Goal: Communication & Community: Answer question/provide support

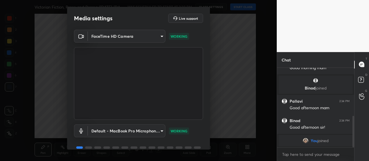
scroll to position [26, 0]
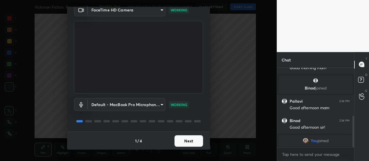
click at [185, 139] on button "Next" at bounding box center [189, 140] width 29 height 11
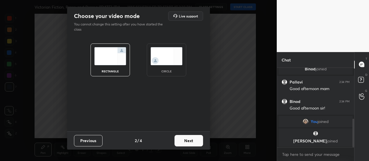
scroll to position [0, 0]
click at [186, 140] on button "Next" at bounding box center [189, 140] width 29 height 11
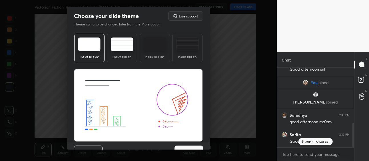
scroll to position [10, 0]
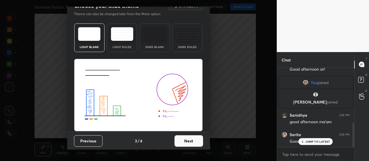
click at [187, 140] on button "Next" at bounding box center [189, 140] width 29 height 11
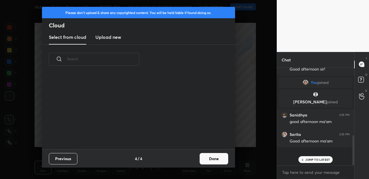
scroll to position [2, 3]
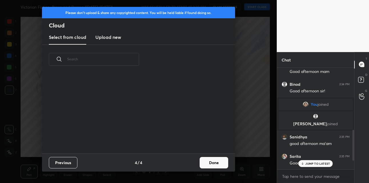
click at [217, 161] on button "Done" at bounding box center [214, 162] width 29 height 11
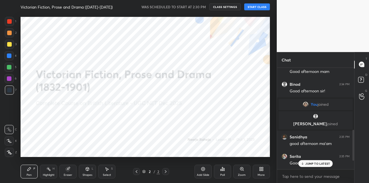
click at [264, 8] on button "START CLASS" at bounding box center [257, 6] width 26 height 7
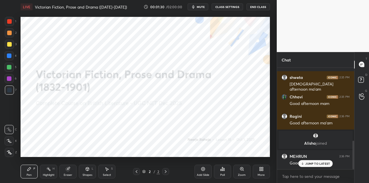
scroll to position [278, 0]
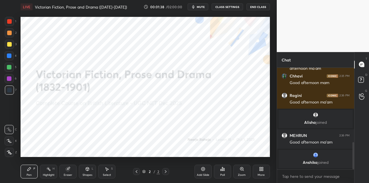
click at [260, 161] on icon at bounding box center [261, 169] width 5 height 5
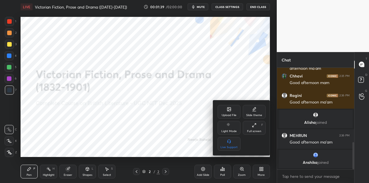
click at [221, 112] on div "Upload File" at bounding box center [229, 112] width 23 height 14
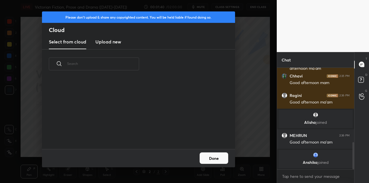
scroll to position [70, 184]
click at [110, 41] on h3 "Upload new" at bounding box center [108, 41] width 26 height 7
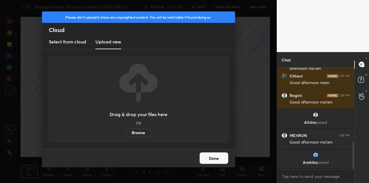
click at [132, 133] on label "Browse" at bounding box center [138, 132] width 25 height 9
click at [126, 133] on input "Browse" at bounding box center [126, 132] width 0 height 9
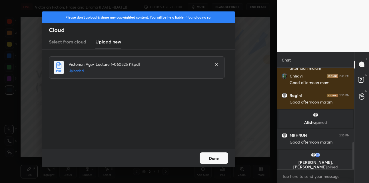
click at [210, 156] on button "Done" at bounding box center [214, 157] width 29 height 11
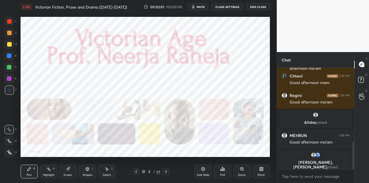
click at [10, 22] on div at bounding box center [9, 21] width 5 height 5
drag, startPoint x: 11, startPoint y: 152, endPoint x: 17, endPoint y: 117, distance: 35.6
click at [11, 152] on icon at bounding box center [9, 152] width 5 height 4
click at [11, 89] on div at bounding box center [9, 90] width 5 height 5
click at [164, 161] on icon at bounding box center [166, 171] width 5 height 5
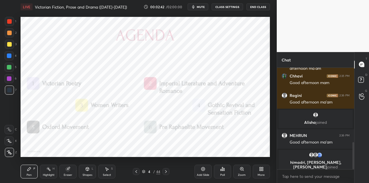
click at [135, 161] on icon at bounding box center [136, 171] width 5 height 5
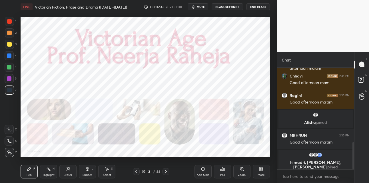
drag, startPoint x: 200, startPoint y: 170, endPoint x: 194, endPoint y: 160, distance: 11.3
click at [199, 161] on div "Add Slide" at bounding box center [203, 172] width 17 height 14
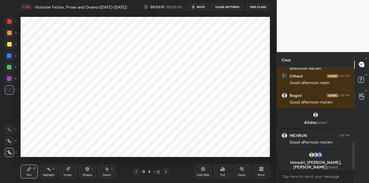
click at [9, 23] on div at bounding box center [9, 21] width 5 height 5
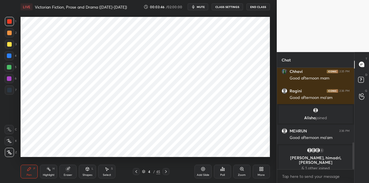
drag, startPoint x: 204, startPoint y: 169, endPoint x: 201, endPoint y: 159, distance: 10.2
click at [203, 161] on icon at bounding box center [203, 169] width 5 height 5
drag, startPoint x: 12, startPoint y: 54, endPoint x: 19, endPoint y: 51, distance: 7.2
click at [13, 54] on div at bounding box center [9, 55] width 9 height 9
click at [88, 161] on icon at bounding box center [87, 169] width 5 height 5
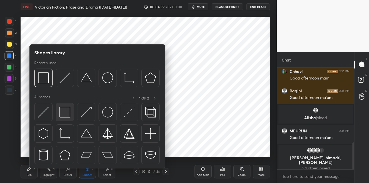
click at [65, 114] on img at bounding box center [64, 112] width 11 height 11
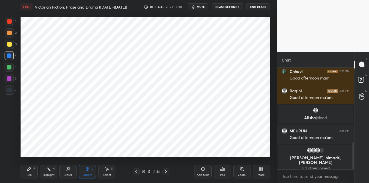
click at [33, 161] on div "Pen P" at bounding box center [29, 172] width 17 height 14
click at [10, 91] on div at bounding box center [9, 90] width 5 height 5
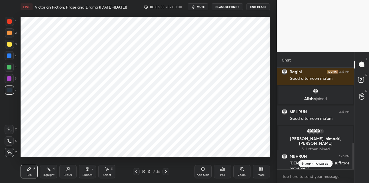
drag, startPoint x: 11, startPoint y: 77, endPoint x: 16, endPoint y: 78, distance: 5.2
click at [11, 78] on div at bounding box center [9, 78] width 5 height 5
drag, startPoint x: 204, startPoint y: 170, endPoint x: 200, endPoint y: 159, distance: 11.5
click at [204, 161] on icon at bounding box center [203, 169] width 5 height 5
click at [88, 161] on div "Shapes L" at bounding box center [87, 172] width 17 height 14
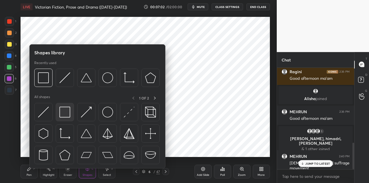
click at [66, 113] on img at bounding box center [64, 112] width 11 height 11
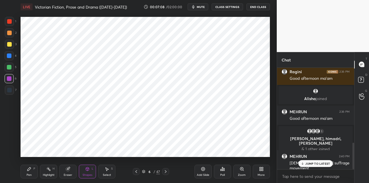
click at [31, 161] on icon at bounding box center [29, 169] width 5 height 5
click at [9, 21] on div at bounding box center [9, 21] width 5 height 5
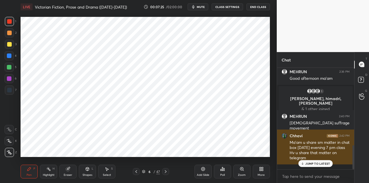
click at [317, 161] on p "JUMP TO LATEST" at bounding box center [318, 163] width 25 height 3
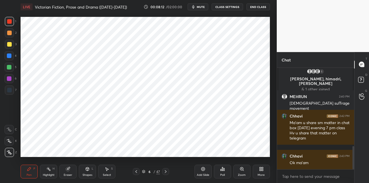
click at [10, 77] on div at bounding box center [9, 78] width 5 height 5
drag, startPoint x: 11, startPoint y: 91, endPoint x: 19, endPoint y: 81, distance: 13.0
click at [11, 90] on div at bounding box center [9, 90] width 5 height 5
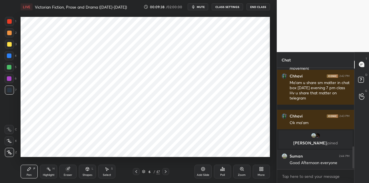
scroll to position [366, 0]
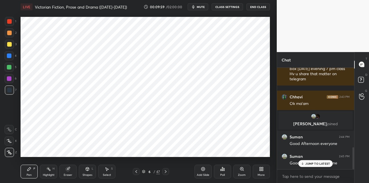
drag, startPoint x: 165, startPoint y: 171, endPoint x: 166, endPoint y: 165, distance: 6.6
click at [165, 161] on icon at bounding box center [166, 171] width 5 height 5
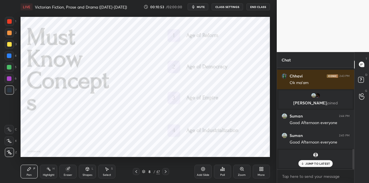
scroll to position [406, 0]
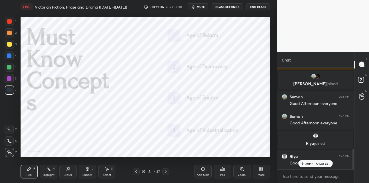
drag, startPoint x: 9, startPoint y: 56, endPoint x: 19, endPoint y: 51, distance: 10.9
click at [9, 55] on div at bounding box center [9, 55] width 5 height 5
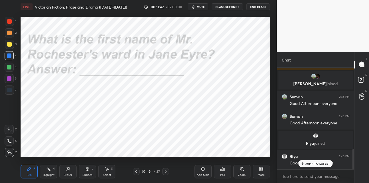
click at [10, 21] on div at bounding box center [9, 21] width 5 height 5
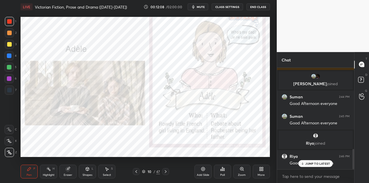
scroll to position [426, 0]
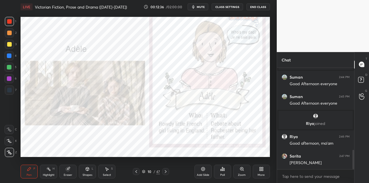
click at [158, 161] on div "47" at bounding box center [158, 171] width 4 height 5
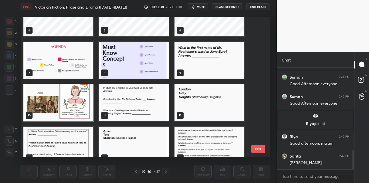
scroll to position [67, 0]
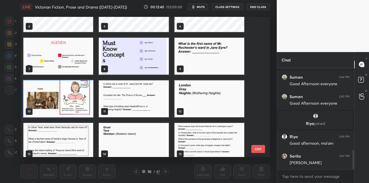
click at [143, 99] on img "grid" at bounding box center [134, 98] width 70 height 37
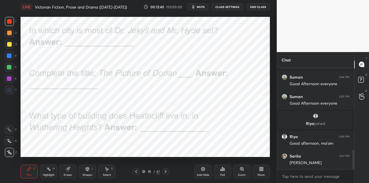
click at [143, 99] on img "grid" at bounding box center [134, 98] width 70 height 37
click at [10, 56] on div at bounding box center [9, 55] width 5 height 5
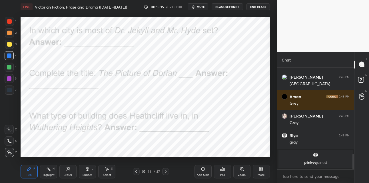
scroll to position [582, 0]
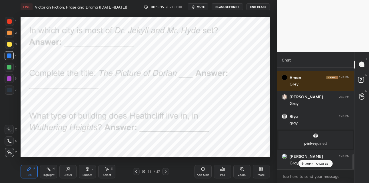
click at [156, 161] on div "47" at bounding box center [158, 171] width 4 height 5
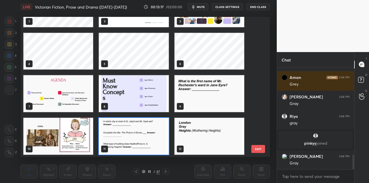
scroll to position [602, 0]
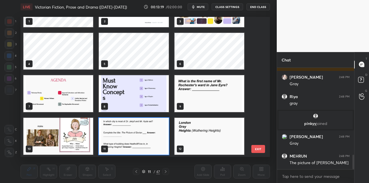
click at [136, 134] on img "grid" at bounding box center [134, 136] width 70 height 37
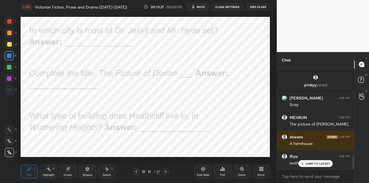
scroll to position [660, 0]
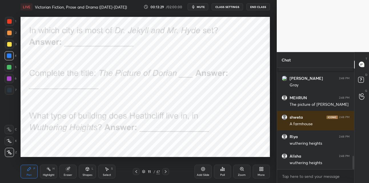
click at [166, 161] on icon at bounding box center [166, 171] width 2 height 3
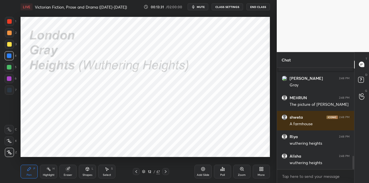
drag, startPoint x: 159, startPoint y: 172, endPoint x: 157, endPoint y: 168, distance: 4.5
click at [158, 161] on div "47" at bounding box center [158, 171] width 4 height 5
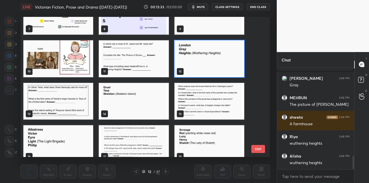
scroll to position [110, 0]
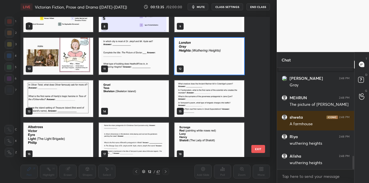
click at [66, 94] on img "grid" at bounding box center [58, 98] width 70 height 37
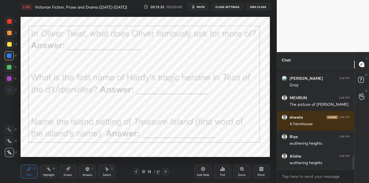
click at [66, 94] on img "grid" at bounding box center [58, 98] width 70 height 37
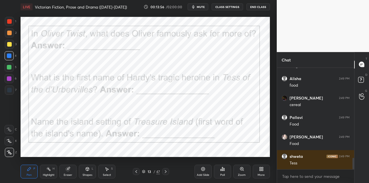
scroll to position [796, 0]
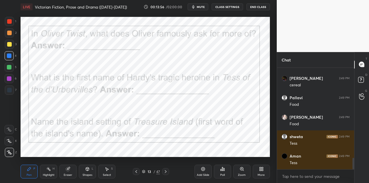
drag, startPoint x: 155, startPoint y: 172, endPoint x: 154, endPoint y: 167, distance: 4.7
click at [155, 161] on div "13 / 47" at bounding box center [151, 171] width 18 height 5
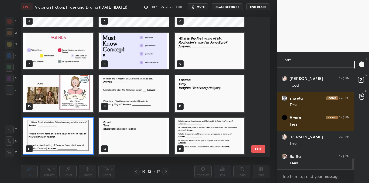
scroll to position [855, 0]
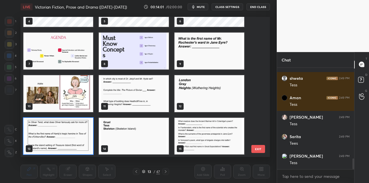
click at [73, 134] on img "grid" at bounding box center [58, 136] width 70 height 37
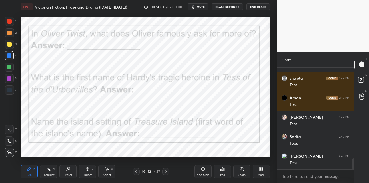
click at [73, 135] on img "grid" at bounding box center [58, 136] width 70 height 37
click at [74, 135] on img "grid" at bounding box center [58, 136] width 70 height 37
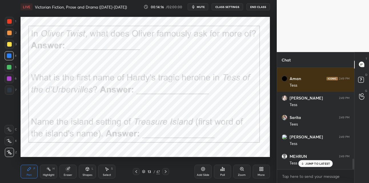
scroll to position [893, 0]
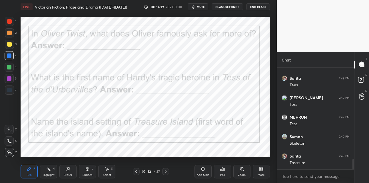
drag, startPoint x: 165, startPoint y: 172, endPoint x: 164, endPoint y: 162, distance: 9.8
click at [165, 161] on icon at bounding box center [166, 171] width 5 height 5
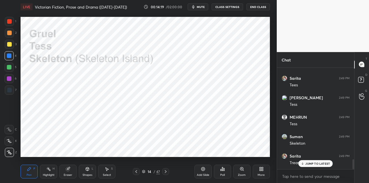
scroll to position [932, 0]
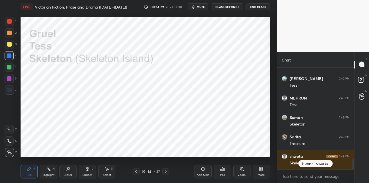
click at [158, 161] on div "47" at bounding box center [158, 171] width 4 height 5
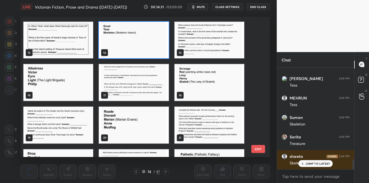
scroll to position [167, 0]
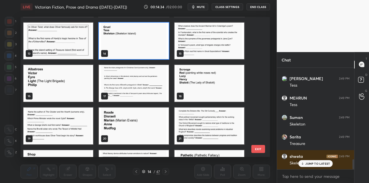
click at [216, 49] on img "grid" at bounding box center [210, 40] width 70 height 37
click at [215, 49] on img "grid" at bounding box center [210, 40] width 70 height 37
click at [216, 49] on img "grid" at bounding box center [210, 40] width 70 height 37
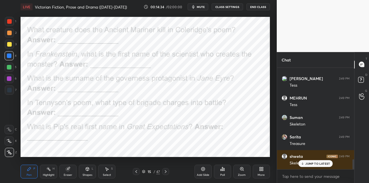
click at [217, 50] on img "grid" at bounding box center [210, 40] width 70 height 37
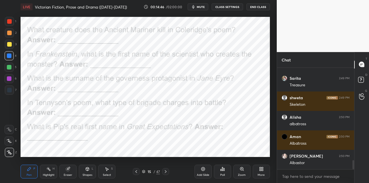
scroll to position [1010, 0]
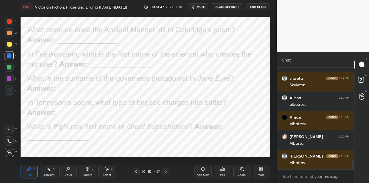
click at [157, 161] on div "47" at bounding box center [158, 171] width 4 height 5
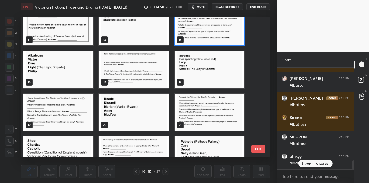
scroll to position [182, 0]
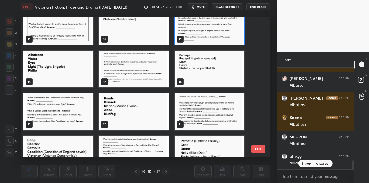
click at [217, 30] on img "grid" at bounding box center [210, 26] width 70 height 37
click at [218, 30] on img "grid" at bounding box center [210, 26] width 70 height 37
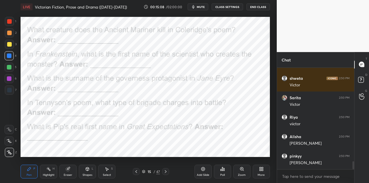
scroll to position [1205, 0]
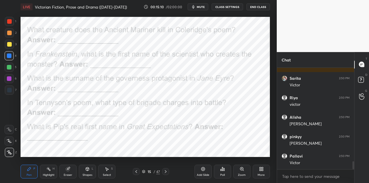
click at [158, 161] on div "47" at bounding box center [158, 171] width 4 height 5
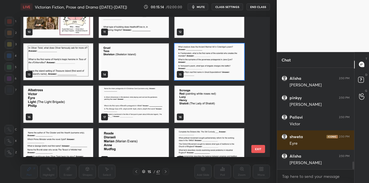
scroll to position [1263, 0]
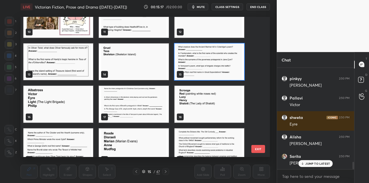
click at [256, 148] on button "EXIT" at bounding box center [259, 149] width 14 height 8
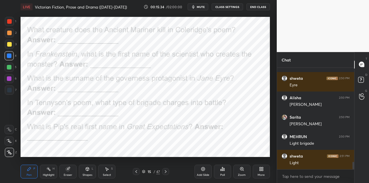
scroll to position [1321, 0]
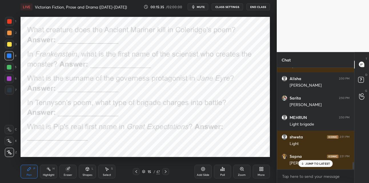
click at [166, 161] on icon at bounding box center [166, 171] width 5 height 5
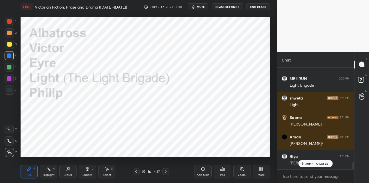
scroll to position [1380, 0]
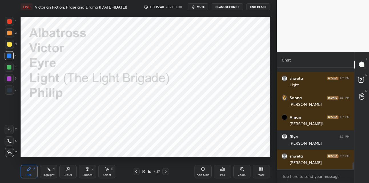
click at [157, 161] on div "47" at bounding box center [158, 171] width 4 height 5
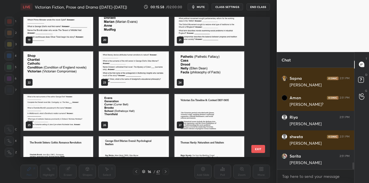
scroll to position [278, 0]
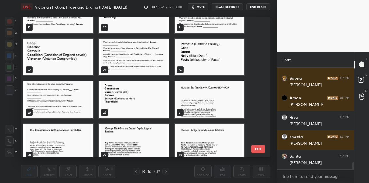
click at [206, 101] on img "grid" at bounding box center [210, 99] width 70 height 37
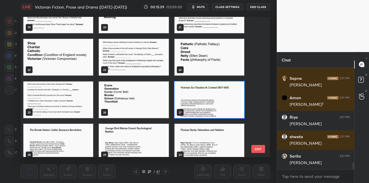
click at [206, 101] on img "grid" at bounding box center [210, 99] width 70 height 37
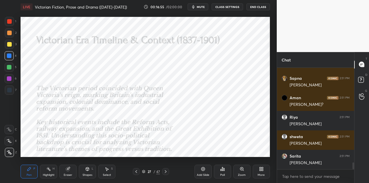
scroll to position [1420, 0]
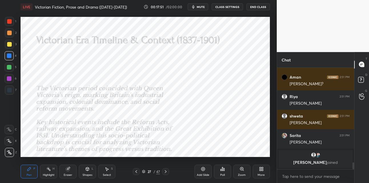
click at [164, 161] on icon at bounding box center [166, 171] width 5 height 5
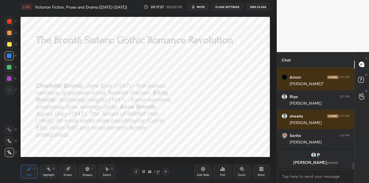
drag, startPoint x: 136, startPoint y: 171, endPoint x: 137, endPoint y: 160, distance: 11.2
click at [136, 161] on icon at bounding box center [136, 171] width 5 height 5
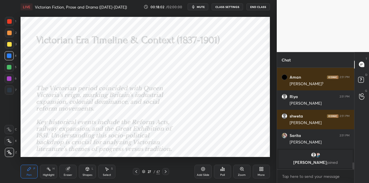
click at [260, 161] on icon at bounding box center [261, 169] width 5 height 5
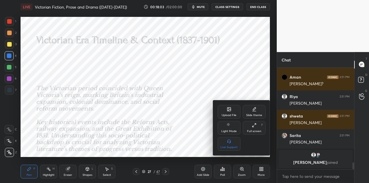
click at [226, 111] on div "Upload File" at bounding box center [229, 112] width 23 height 14
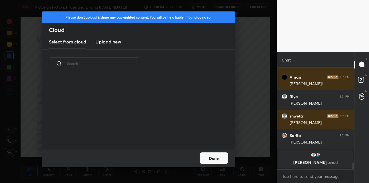
scroll to position [70, 184]
click at [110, 43] on h3 "Upload new" at bounding box center [108, 41] width 26 height 7
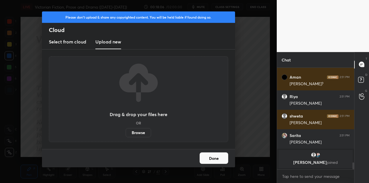
click at [141, 132] on label "Browse" at bounding box center [138, 132] width 25 height 9
click at [126, 132] on input "Browse" at bounding box center [126, 132] width 0 height 9
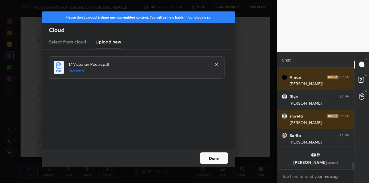
click at [221, 157] on button "Done" at bounding box center [214, 157] width 29 height 11
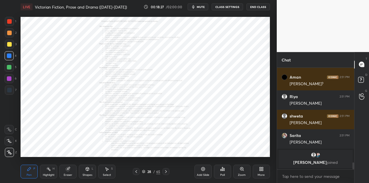
click at [242, 161] on icon at bounding box center [242, 168] width 0 height 1
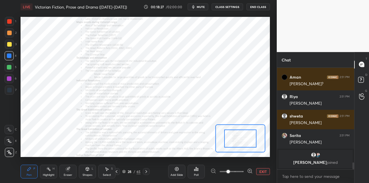
click at [243, 161] on span at bounding box center [232, 171] width 24 height 9
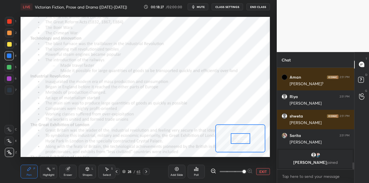
click at [243, 161] on span at bounding box center [244, 171] width 3 height 3
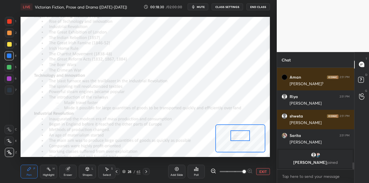
drag, startPoint x: 238, startPoint y: 140, endPoint x: 238, endPoint y: 137, distance: 3.2
click at [238, 138] on div at bounding box center [240, 135] width 19 height 11
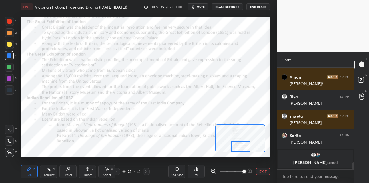
drag, startPoint x: 237, startPoint y: 134, endPoint x: 237, endPoint y: 144, distance: 9.7
click at [237, 144] on div at bounding box center [240, 146] width 19 height 11
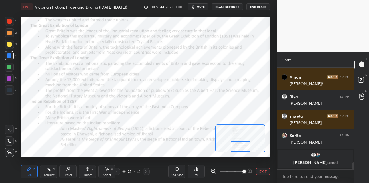
drag, startPoint x: 10, startPoint y: 127, endPoint x: 17, endPoint y: 113, distance: 15.6
click at [10, 127] on div at bounding box center [9, 129] width 9 height 9
click at [11, 80] on div at bounding box center [9, 78] width 9 height 9
click at [146, 161] on icon at bounding box center [146, 171] width 5 height 5
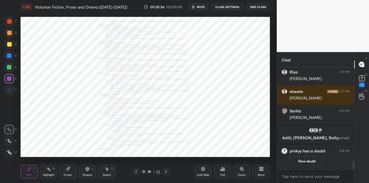
scroll to position [1141, 0]
click at [244, 161] on icon at bounding box center [242, 169] width 5 height 5
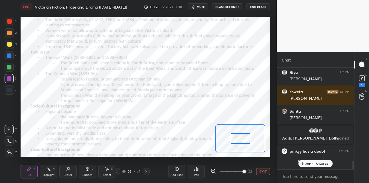
click at [243, 161] on span at bounding box center [232, 171] width 24 height 9
click at [244, 161] on span at bounding box center [244, 171] width 3 height 3
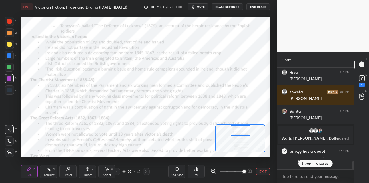
drag, startPoint x: 242, startPoint y: 140, endPoint x: 242, endPoint y: 129, distance: 10.6
click at [242, 130] on div at bounding box center [240, 130] width 19 height 11
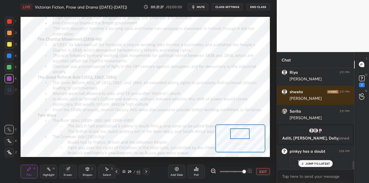
drag, startPoint x: 234, startPoint y: 129, endPoint x: 233, endPoint y: 133, distance: 3.5
click at [233, 133] on div at bounding box center [239, 133] width 19 height 11
click at [10, 22] on div at bounding box center [9, 21] width 5 height 5
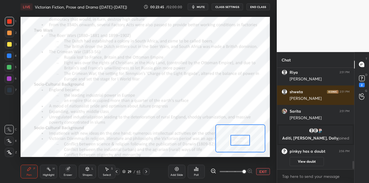
drag, startPoint x: 238, startPoint y: 134, endPoint x: 238, endPoint y: 140, distance: 6.3
click at [238, 140] on div at bounding box center [240, 140] width 19 height 11
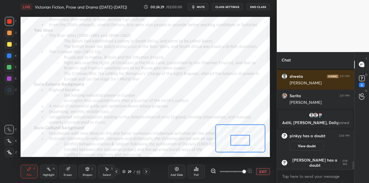
scroll to position [1171, 0]
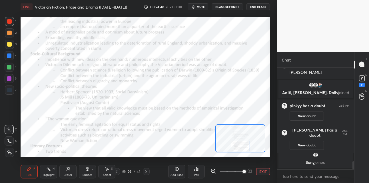
drag, startPoint x: 242, startPoint y: 140, endPoint x: 242, endPoint y: 145, distance: 5.1
click at [242, 145] on div at bounding box center [240, 146] width 19 height 11
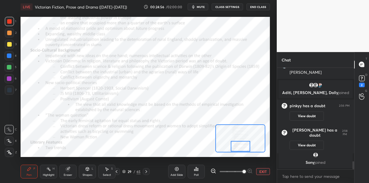
click at [10, 55] on div at bounding box center [9, 55] width 5 height 5
drag, startPoint x: 10, startPoint y: 33, endPoint x: 17, endPoint y: 37, distance: 7.3
click at [10, 34] on div at bounding box center [9, 33] width 5 height 5
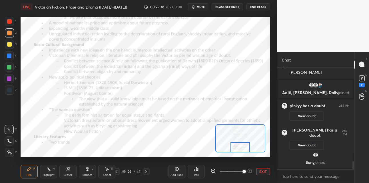
click at [238, 149] on div at bounding box center [240, 147] width 19 height 11
drag, startPoint x: 145, startPoint y: 170, endPoint x: 153, endPoint y: 164, distance: 10.2
click at [145, 161] on icon at bounding box center [146, 171] width 5 height 5
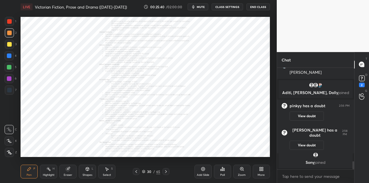
click at [242, 161] on icon at bounding box center [242, 169] width 5 height 5
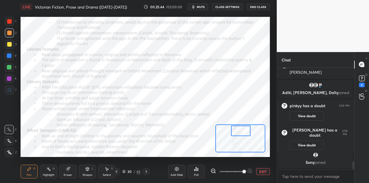
drag, startPoint x: 240, startPoint y: 138, endPoint x: 240, endPoint y: 130, distance: 8.0
click at [241, 130] on div at bounding box center [240, 131] width 19 height 11
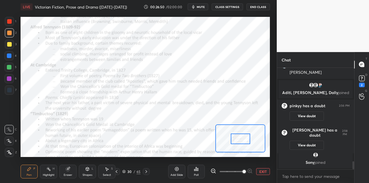
drag, startPoint x: 238, startPoint y: 130, endPoint x: 236, endPoint y: 139, distance: 8.5
click at [237, 138] on div at bounding box center [240, 139] width 19 height 11
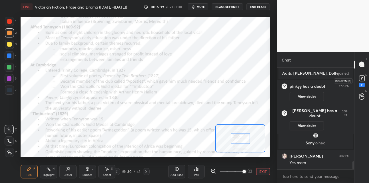
scroll to position [1209, 0]
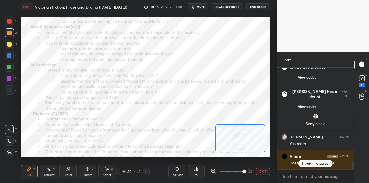
drag, startPoint x: 137, startPoint y: 171, endPoint x: 136, endPoint y: 168, distance: 2.9
click at [137, 161] on div "65" at bounding box center [139, 171] width 4 height 5
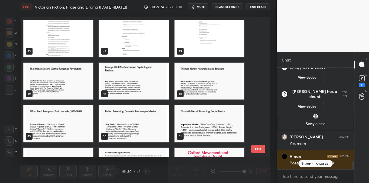
scroll to position [604, 0]
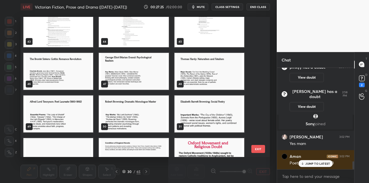
click at [62, 77] on img "grid" at bounding box center [58, 71] width 70 height 37
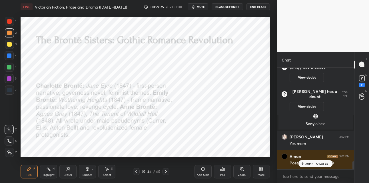
click at [62, 77] on img "grid" at bounding box center [58, 71] width 70 height 37
drag, startPoint x: 157, startPoint y: 172, endPoint x: 153, endPoint y: 157, distance: 14.8
click at [156, 161] on div "65" at bounding box center [158, 171] width 4 height 5
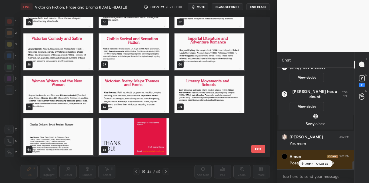
scroll to position [795, 0]
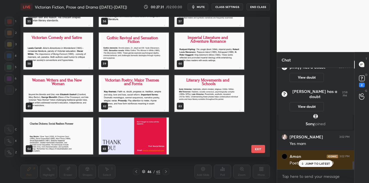
click at [120, 134] on img "grid" at bounding box center [134, 136] width 70 height 37
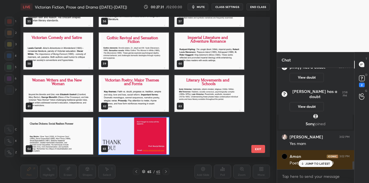
click at [120, 134] on img "grid" at bounding box center [134, 136] width 70 height 37
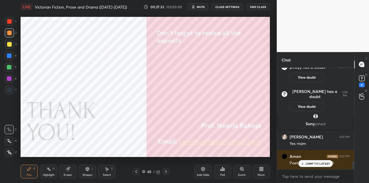
click at [136, 161] on icon at bounding box center [136, 171] width 5 height 5
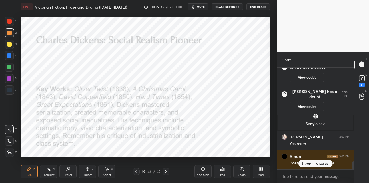
drag, startPoint x: 203, startPoint y: 170, endPoint x: 201, endPoint y: 165, distance: 4.9
click at [202, 161] on icon at bounding box center [203, 169] width 5 height 5
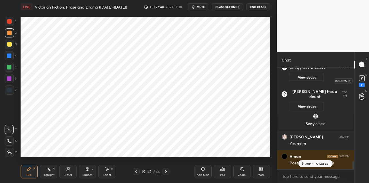
click at [360, 79] on rect at bounding box center [361, 77] width 5 height 5
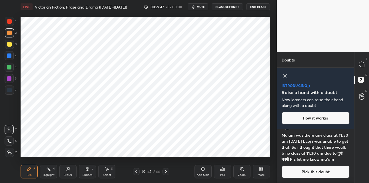
click at [300, 161] on button "Pick this doubt" at bounding box center [316, 172] width 68 height 13
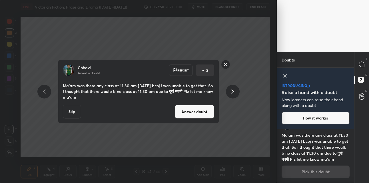
click at [226, 64] on rect at bounding box center [225, 64] width 9 height 9
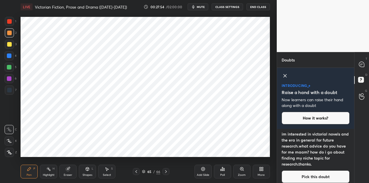
scroll to position [86, 0]
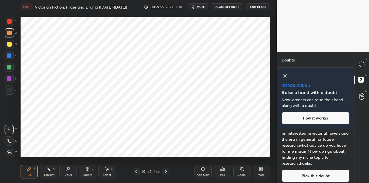
drag, startPoint x: 306, startPoint y: 174, endPoint x: 290, endPoint y: 162, distance: 19.7
click at [306, 161] on button "Pick this doubt" at bounding box center [316, 176] width 68 height 13
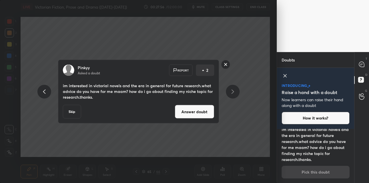
click at [202, 118] on button "Answer doubt" at bounding box center [194, 112] width 39 height 14
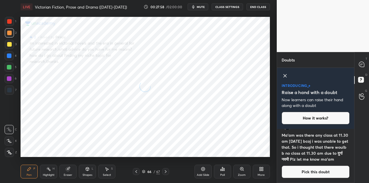
scroll to position [15, 0]
click at [10, 153] on icon at bounding box center [9, 152] width 5 height 3
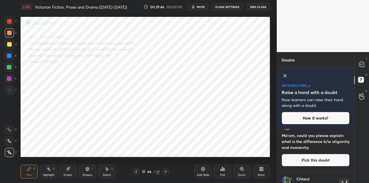
click at [86, 161] on icon at bounding box center [87, 168] width 3 height 3
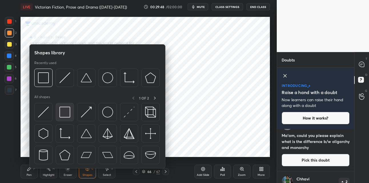
click at [66, 112] on img at bounding box center [64, 112] width 11 height 11
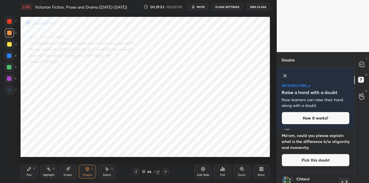
click at [29, 161] on icon at bounding box center [29, 169] width 5 height 5
drag, startPoint x: 9, startPoint y: 79, endPoint x: 12, endPoint y: 77, distance: 3.7
click at [10, 79] on div at bounding box center [9, 78] width 5 height 5
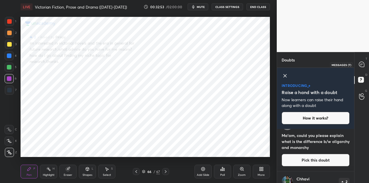
click at [364, 65] on icon at bounding box center [361, 64] width 5 height 5
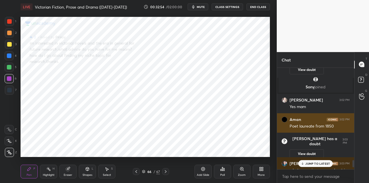
scroll to position [1357, 0]
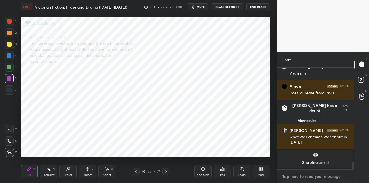
type textarea "x"
click at [297, 161] on textarea at bounding box center [316, 176] width 68 height 9
paste textarea "[URL][DOMAIN_NAME]"
type textarea "[URL][DOMAIN_NAME]"
type textarea "x"
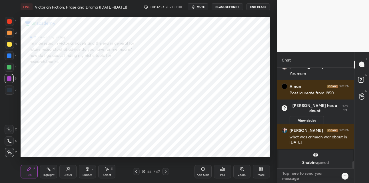
scroll to position [100, 75]
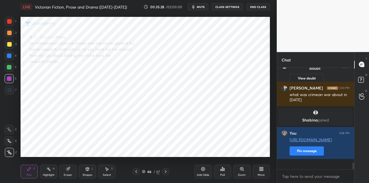
drag, startPoint x: 9, startPoint y: 56, endPoint x: 13, endPoint y: 62, distance: 6.9
click at [9, 57] on div at bounding box center [9, 55] width 5 height 5
click at [25, 129] on div "Setting up your live class Poll for secs No correct answer Start poll" at bounding box center [145, 87] width 254 height 146
drag, startPoint x: 20, startPoint y: 109, endPoint x: 19, endPoint y: 127, distance: 17.7
click at [17, 130] on div "1 2 3 4 5 6 7 C X Z C X Z E E Erase all H H LIVE Victorian Fiction, Prose and D…" at bounding box center [136, 91] width 272 height 183
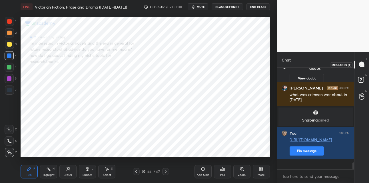
click at [361, 65] on icon at bounding box center [361, 64] width 5 height 5
click at [262, 161] on icon at bounding box center [262, 167] width 1 height 1
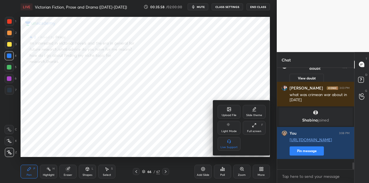
click at [228, 111] on icon at bounding box center [229, 109] width 3 height 3
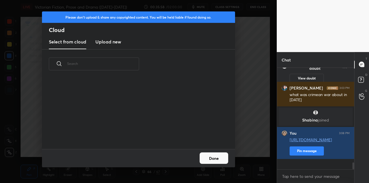
scroll to position [70, 184]
click at [102, 43] on h3 "Upload new" at bounding box center [108, 41] width 26 height 7
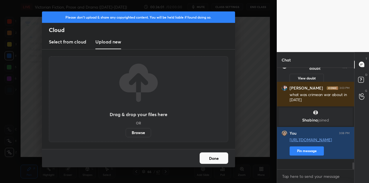
click at [138, 134] on label "Browse" at bounding box center [138, 132] width 25 height 9
click at [126, 134] on input "Browse" at bounding box center [126, 132] width 0 height 9
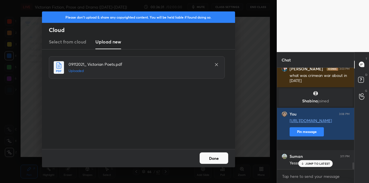
drag, startPoint x: 221, startPoint y: 157, endPoint x: 225, endPoint y: 155, distance: 5.0
click at [221, 157] on button "Done" at bounding box center [214, 157] width 29 height 11
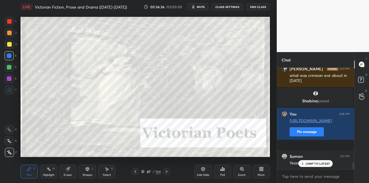
drag, startPoint x: 11, startPoint y: 44, endPoint x: 14, endPoint y: 46, distance: 3.6
click at [11, 44] on div at bounding box center [9, 44] width 5 height 5
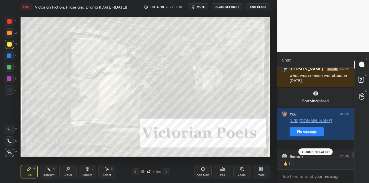
scroll to position [2, 2]
type textarea "x"
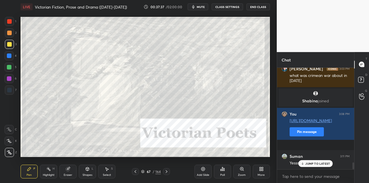
click at [168, 161] on icon at bounding box center [166, 171] width 5 height 5
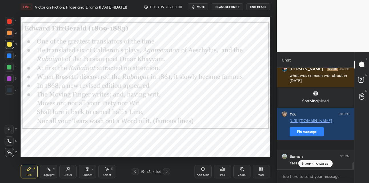
click at [11, 33] on div at bounding box center [9, 33] width 5 height 5
drag, startPoint x: 8, startPoint y: 78, endPoint x: 11, endPoint y: 75, distance: 4.3
click at [8, 77] on div at bounding box center [9, 78] width 5 height 5
click at [166, 161] on icon at bounding box center [166, 171] width 5 height 5
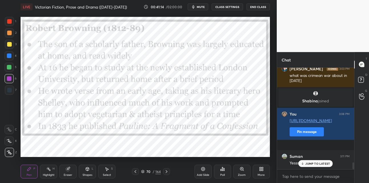
drag, startPoint x: 157, startPoint y: 171, endPoint x: 157, endPoint y: 162, distance: 9.5
click at [157, 161] on div "164" at bounding box center [158, 171] width 5 height 5
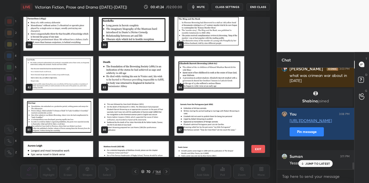
scroll to position [1110, 0]
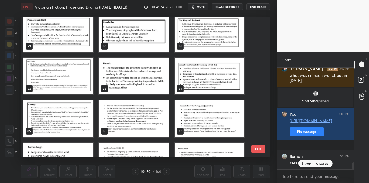
click at [192, 78] on img "grid" at bounding box center [210, 75] width 70 height 37
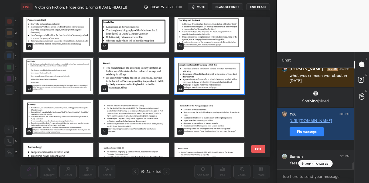
click at [192, 78] on img "grid" at bounding box center [210, 75] width 70 height 37
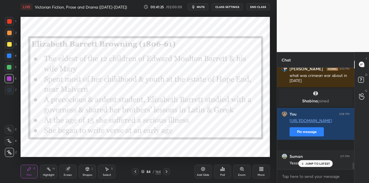
click at [192, 78] on img "grid" at bounding box center [210, 75] width 70 height 37
click at [9, 69] on div at bounding box center [9, 67] width 5 height 5
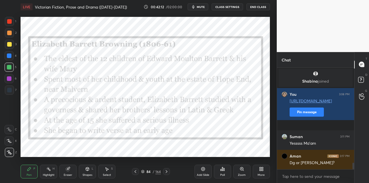
drag, startPoint x: 9, startPoint y: 89, endPoint x: 17, endPoint y: 83, distance: 9.6
click at [11, 88] on div at bounding box center [9, 90] width 5 height 5
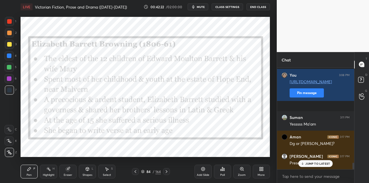
click at [11, 79] on div at bounding box center [9, 78] width 5 height 5
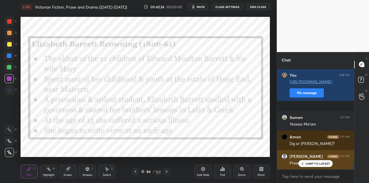
click at [308, 161] on p "JUMP TO LATEST" at bounding box center [318, 163] width 25 height 3
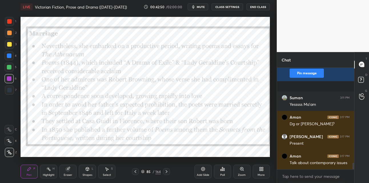
click at [166, 161] on icon at bounding box center [166, 171] width 5 height 5
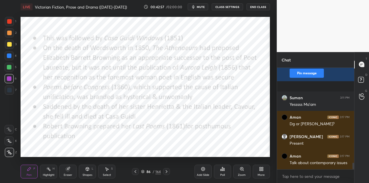
scroll to position [1501, 0]
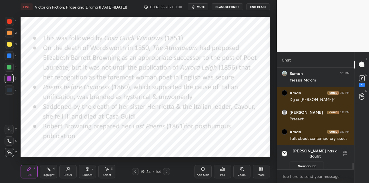
click at [164, 161] on div at bounding box center [166, 171] width 7 height 7
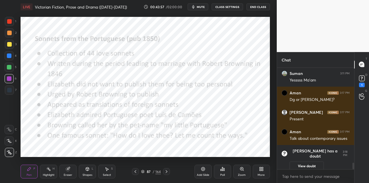
drag, startPoint x: 11, startPoint y: 57, endPoint x: 17, endPoint y: 68, distance: 12.7
click at [10, 57] on div at bounding box center [9, 55] width 5 height 5
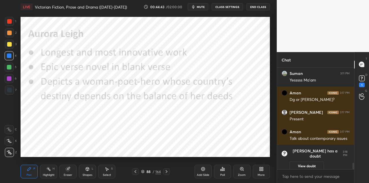
click at [157, 161] on div "164" at bounding box center [158, 171] width 5 height 5
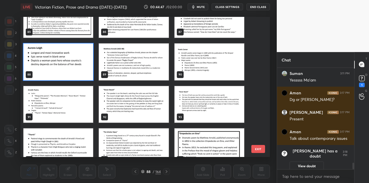
scroll to position [1234, 0]
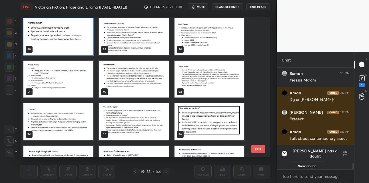
click at [149, 49] on img "grid" at bounding box center [134, 36] width 70 height 37
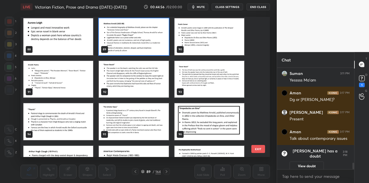
click at [149, 49] on img "grid" at bounding box center [134, 36] width 70 height 37
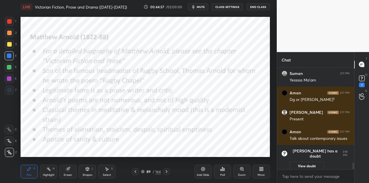
click at [149, 49] on img "grid" at bounding box center [134, 36] width 70 height 37
drag, startPoint x: 167, startPoint y: 171, endPoint x: 165, endPoint y: 169, distance: 3.0
click at [167, 161] on icon at bounding box center [166, 171] width 5 height 5
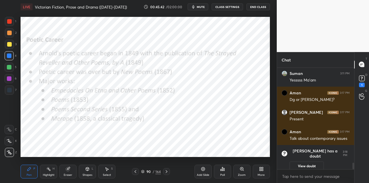
click at [167, 161] on icon at bounding box center [166, 171] width 5 height 5
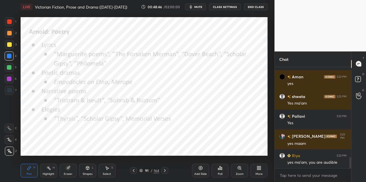
scroll to position [838, 0]
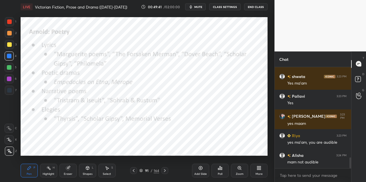
click at [165, 170] on icon at bounding box center [164, 170] width 5 height 5
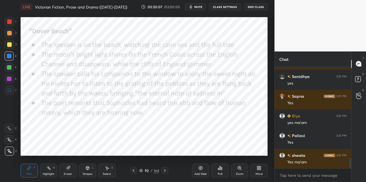
scroll to position [970, 0]
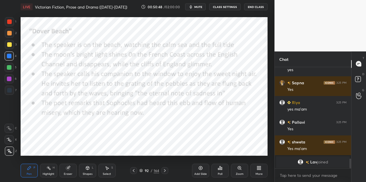
click at [164, 169] on icon at bounding box center [164, 170] width 5 height 5
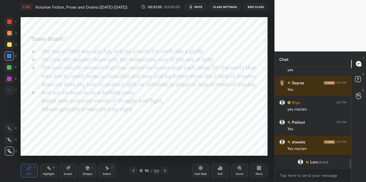
drag, startPoint x: 166, startPoint y: 170, endPoint x: 167, endPoint y: 166, distance: 4.6
click at [166, 170] on icon at bounding box center [164, 170] width 5 height 5
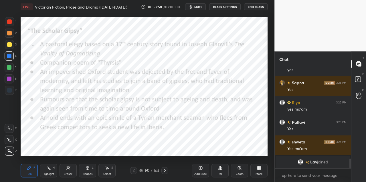
click at [164, 169] on icon at bounding box center [164, 170] width 5 height 5
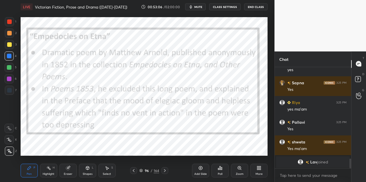
click at [154, 171] on div "164" at bounding box center [156, 170] width 5 height 5
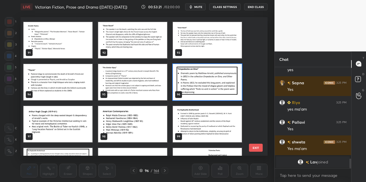
scroll to position [1253, 0]
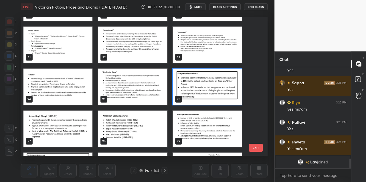
click at [64, 125] on img "grid" at bounding box center [57, 129] width 69 height 36
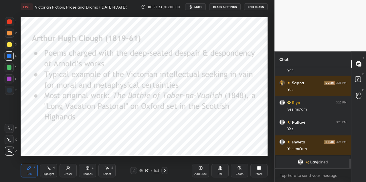
click at [64, 125] on img "grid" at bounding box center [57, 129] width 69 height 36
drag, startPoint x: 66, startPoint y: 169, endPoint x: 72, endPoint y: 162, distance: 9.6
click at [67, 168] on icon at bounding box center [68, 168] width 4 height 4
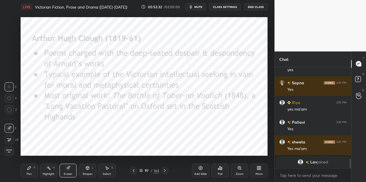
drag, startPoint x: 27, startPoint y: 169, endPoint x: 29, endPoint y: 161, distance: 8.7
click at [27, 168] on icon at bounding box center [29, 168] width 5 height 5
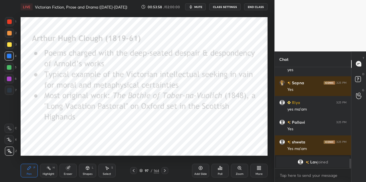
click at [163, 172] on icon at bounding box center [164, 170] width 5 height 5
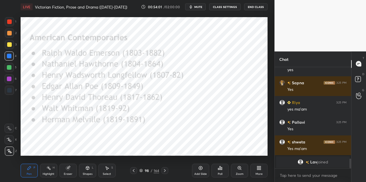
click at [134, 170] on icon at bounding box center [133, 170] width 5 height 5
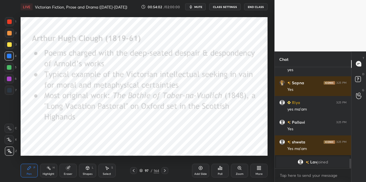
drag, startPoint x: 155, startPoint y: 170, endPoint x: 156, endPoint y: 161, distance: 9.5
click at [155, 170] on div "164" at bounding box center [156, 170] width 5 height 5
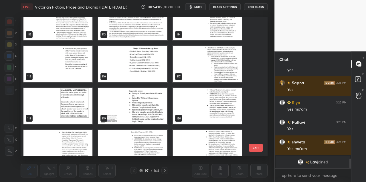
scroll to position [1574, 0]
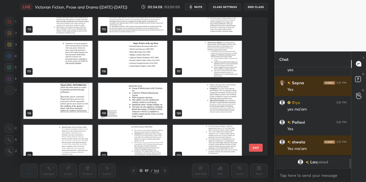
click at [144, 49] on img "grid" at bounding box center [132, 59] width 69 height 36
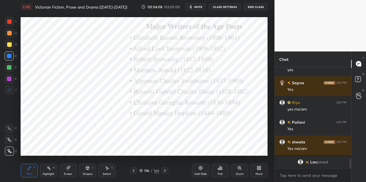
click at [144, 49] on img "grid" at bounding box center [132, 59] width 69 height 36
drag, startPoint x: 9, startPoint y: 79, endPoint x: 14, endPoint y: 73, distance: 7.9
click at [9, 78] on div at bounding box center [9, 79] width 5 height 5
click at [155, 171] on div "164" at bounding box center [156, 170] width 5 height 5
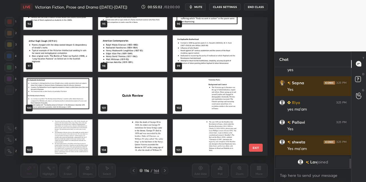
scroll to position [1325, 0]
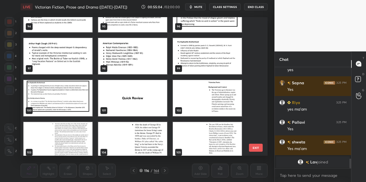
click at [205, 101] on img "grid" at bounding box center [207, 98] width 69 height 36
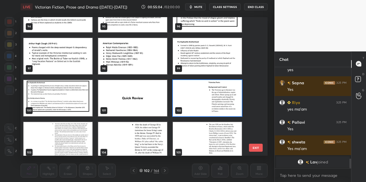
click at [205, 101] on img "grid" at bounding box center [207, 98] width 69 height 36
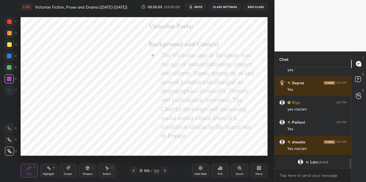
click at [205, 101] on img "grid" at bounding box center [207, 98] width 69 height 36
drag, startPoint x: 146, startPoint y: 172, endPoint x: 147, endPoint y: 161, distance: 11.5
click at [146, 172] on div "113" at bounding box center [147, 170] width 6 height 3
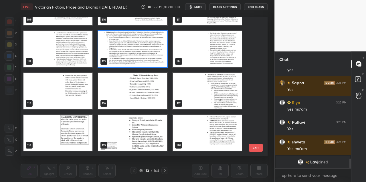
scroll to position [881, 0]
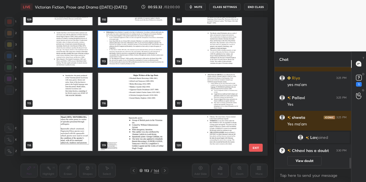
click at [139, 56] on img "grid" at bounding box center [132, 49] width 69 height 36
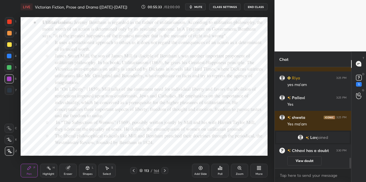
click at [139, 56] on img "grid" at bounding box center [132, 49] width 69 height 36
click at [140, 56] on img "grid" at bounding box center [132, 49] width 69 height 36
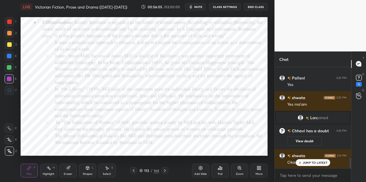
scroll to position [915, 0]
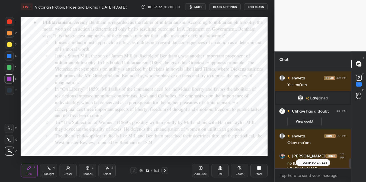
click at [165, 171] on icon at bounding box center [165, 170] width 2 height 3
click at [165, 171] on icon at bounding box center [164, 170] width 5 height 5
click at [165, 171] on icon at bounding box center [165, 170] width 2 height 3
click at [164, 171] on icon at bounding box center [164, 170] width 5 height 5
click at [166, 170] on icon at bounding box center [164, 170] width 5 height 5
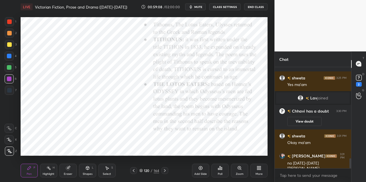
click at [165, 170] on icon at bounding box center [164, 170] width 5 height 5
click at [165, 171] on icon at bounding box center [164, 170] width 5 height 5
click at [165, 170] on icon at bounding box center [164, 170] width 5 height 5
drag, startPoint x: 164, startPoint y: 170, endPoint x: 166, endPoint y: 166, distance: 4.2
click at [164, 170] on icon at bounding box center [164, 170] width 5 height 5
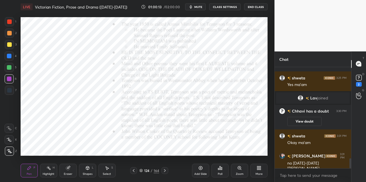
drag, startPoint x: 164, startPoint y: 171, endPoint x: 165, endPoint y: 167, distance: 3.9
click at [164, 171] on icon at bounding box center [164, 170] width 5 height 5
click at [165, 170] on icon at bounding box center [165, 170] width 2 height 3
drag, startPoint x: 156, startPoint y: 171, endPoint x: 157, endPoint y: 163, distance: 8.3
click at [156, 171] on div "164" at bounding box center [156, 170] width 5 height 5
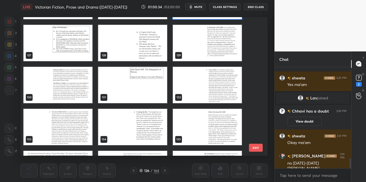
scroll to position [1759, 0]
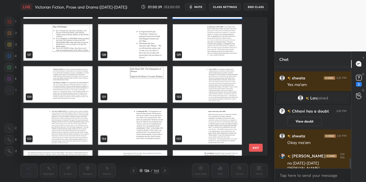
click at [200, 47] on img "grid" at bounding box center [207, 42] width 69 height 36
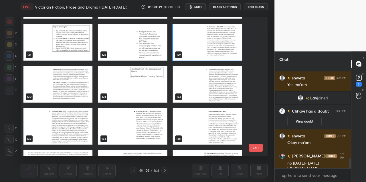
click at [200, 47] on img "grid" at bounding box center [207, 42] width 69 height 36
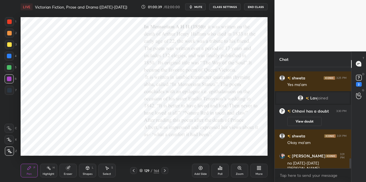
click at [200, 47] on img "grid" at bounding box center [207, 42] width 69 height 36
drag, startPoint x: 10, startPoint y: 55, endPoint x: 9, endPoint y: 52, distance: 2.9
click at [10, 56] on div at bounding box center [9, 56] width 5 height 5
click at [164, 172] on icon at bounding box center [165, 170] width 2 height 3
click at [164, 170] on icon at bounding box center [164, 170] width 5 height 5
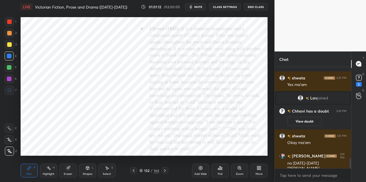
click at [166, 171] on icon at bounding box center [164, 170] width 5 height 5
click at [154, 169] on div "164" at bounding box center [156, 170] width 5 height 5
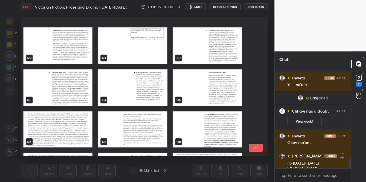
scroll to position [1822, 0]
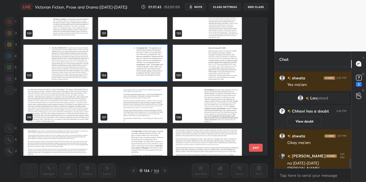
click at [254, 148] on button "EXIT" at bounding box center [256, 148] width 14 height 8
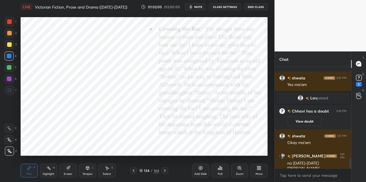
click at [155, 171] on div "164" at bounding box center [156, 170] width 5 height 5
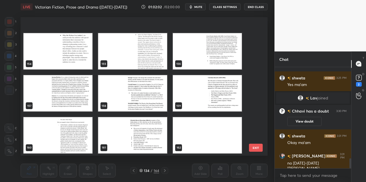
scroll to position [2169, 0]
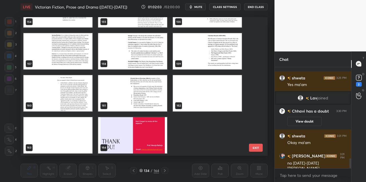
click at [178, 97] on img "grid" at bounding box center [207, 93] width 69 height 36
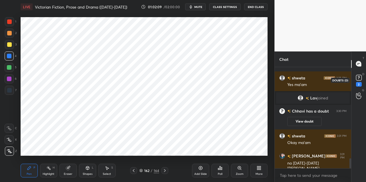
click at [360, 80] on rect at bounding box center [358, 77] width 5 height 5
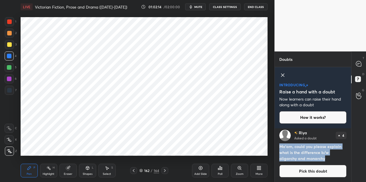
drag, startPoint x: 329, startPoint y: 159, endPoint x: 285, endPoint y: 152, distance: 44.1
click at [278, 146] on div "Riya Asked a doubt 4 Ma'am, could you please explain what is the difference b/w…" at bounding box center [312, 153] width 76 height 57
copy h4 "Ma'am, could you please explain what is the difference b/w oligarchy and monarc…"
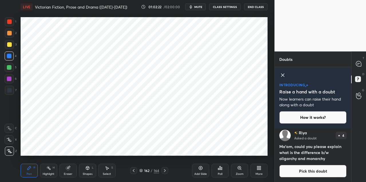
click at [318, 172] on button "Pick this doubt" at bounding box center [312, 171] width 67 height 13
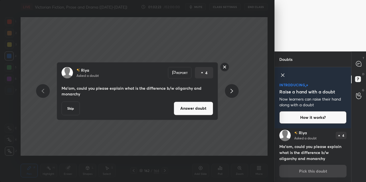
click at [194, 116] on div "Riya Asked a doubt Report 4 Ma'am, could you please explain what is the differe…" at bounding box center [137, 91] width 161 height 58
click at [194, 118] on div "Riya Asked a doubt Report 4 Ma'am, could you please explain what is the differe…" at bounding box center [137, 91] width 161 height 58
click at [205, 110] on button "Answer doubt" at bounding box center [193, 108] width 39 height 14
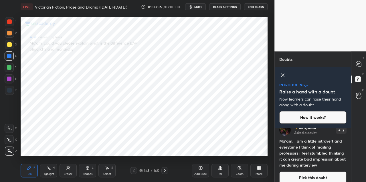
scroll to position [8, 0]
click at [312, 176] on button "Pick this doubt" at bounding box center [312, 178] width 67 height 13
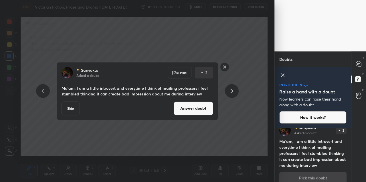
scroll to position [15, 0]
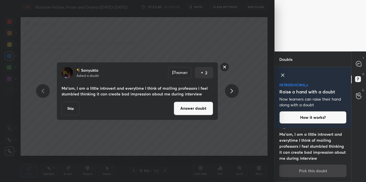
click at [202, 108] on button "Answer doubt" at bounding box center [193, 108] width 39 height 14
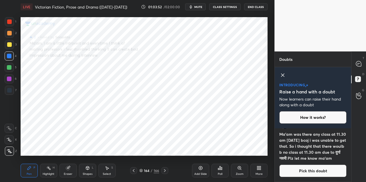
drag, startPoint x: 10, startPoint y: 89, endPoint x: 19, endPoint y: 82, distance: 11.0
click at [11, 88] on div at bounding box center [9, 90] width 5 height 5
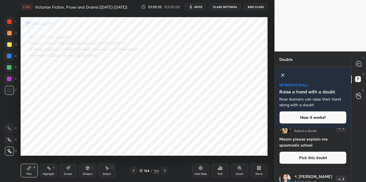
scroll to position [137, 0]
click at [311, 155] on button "Pick this doubt" at bounding box center [312, 157] width 67 height 13
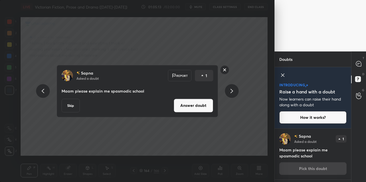
click at [203, 103] on button "Answer doubt" at bounding box center [193, 106] width 39 height 14
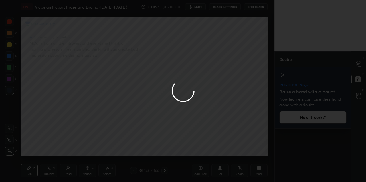
scroll to position [3, 0]
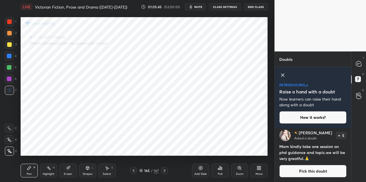
click at [301, 128] on div "introducing Raise a hand with a doubt Now learners can raise their hand along w…" at bounding box center [312, 97] width 76 height 61
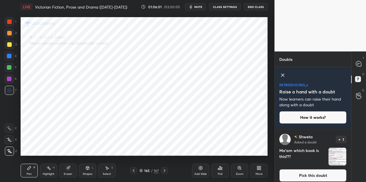
scroll to position [239, 0]
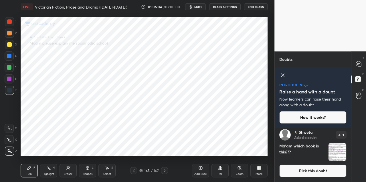
click at [298, 168] on button "Pick this doubt" at bounding box center [312, 171] width 67 height 13
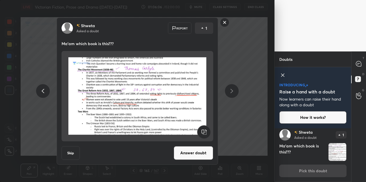
click at [224, 23] on rect at bounding box center [224, 22] width 9 height 9
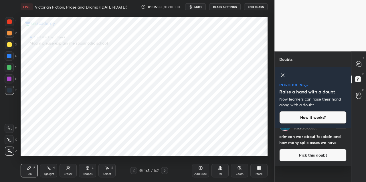
scroll to position [0, 0]
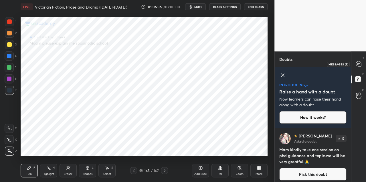
click at [357, 66] on icon at bounding box center [358, 63] width 5 height 5
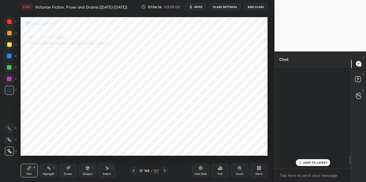
click at [357, 66] on icon at bounding box center [358, 63] width 5 height 5
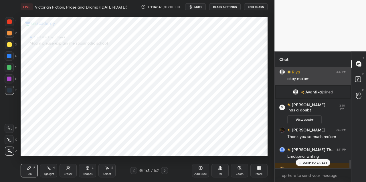
scroll to position [1101, 0]
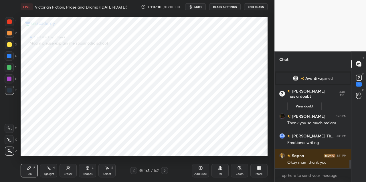
click at [149, 171] on div "165" at bounding box center [147, 170] width 6 height 3
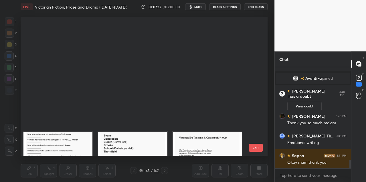
scroll to position [0, 0]
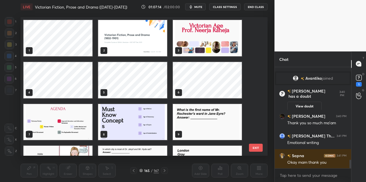
click at [188, 53] on img "grid" at bounding box center [207, 38] width 69 height 36
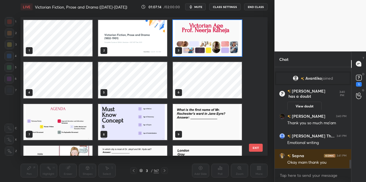
click at [188, 53] on img "grid" at bounding box center [207, 38] width 69 height 36
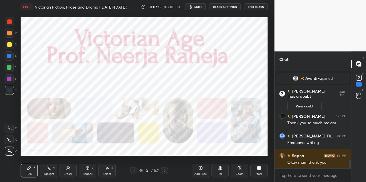
click at [188, 53] on img "grid" at bounding box center [207, 38] width 69 height 36
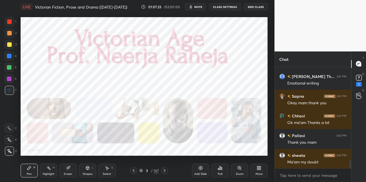
scroll to position [1179, 0]
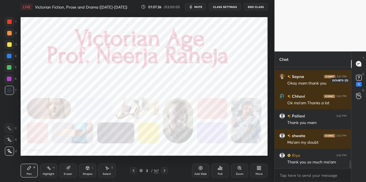
click at [356, 78] on rect at bounding box center [358, 77] width 5 height 5
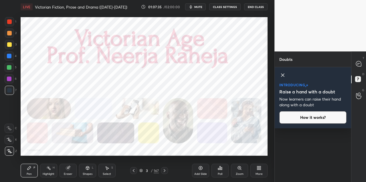
scroll to position [0, 0]
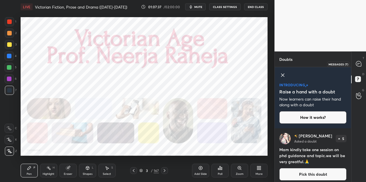
click at [357, 61] on icon at bounding box center [358, 64] width 6 height 6
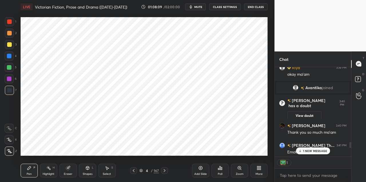
click at [256, 7] on button "End Class" at bounding box center [255, 6] width 23 height 7
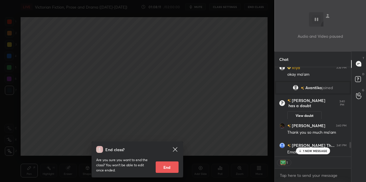
click at [165, 163] on button "End" at bounding box center [167, 167] width 23 height 11
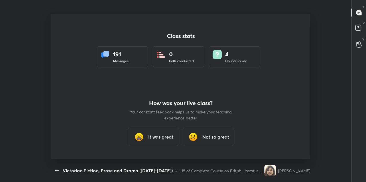
type textarea "x"
